Goal: Task Accomplishment & Management: Manage account settings

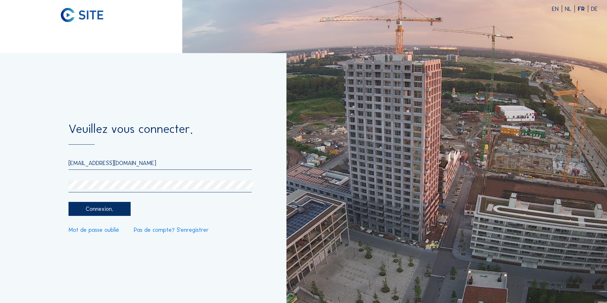
click at [116, 100] on div "Veuillez vous connecter. [EMAIL_ADDRESS][DOMAIN_NAME] Connexion. Mot de passe o…" at bounding box center [143, 178] width 286 height 250
click at [110, 208] on div "Connexion." at bounding box center [99, 209] width 62 height 14
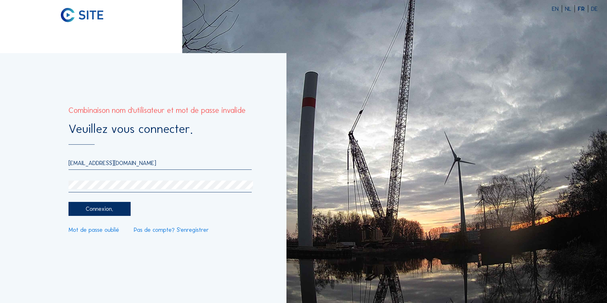
click at [136, 164] on input "[EMAIL_ADDRESS][DOMAIN_NAME]" at bounding box center [159, 163] width 183 height 7
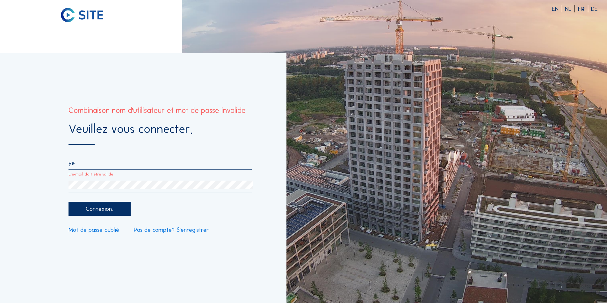
type input "y"
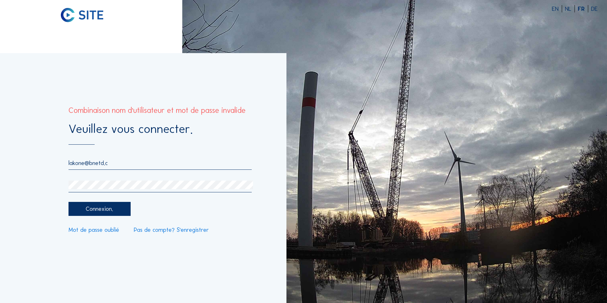
type input "[EMAIL_ADDRESS][DOMAIN_NAME]"
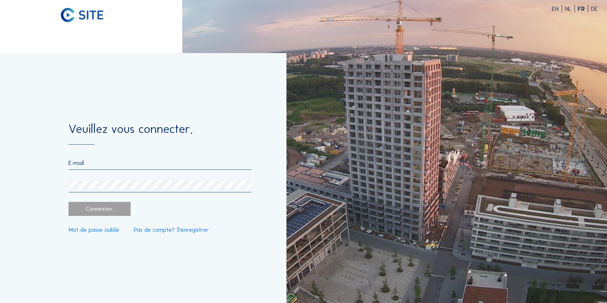
type input "[EMAIL_ADDRESS][DOMAIN_NAME]"
click at [461, 90] on img at bounding box center [394, 151] width 425 height 303
